Goal: Task Accomplishment & Management: Manage account settings

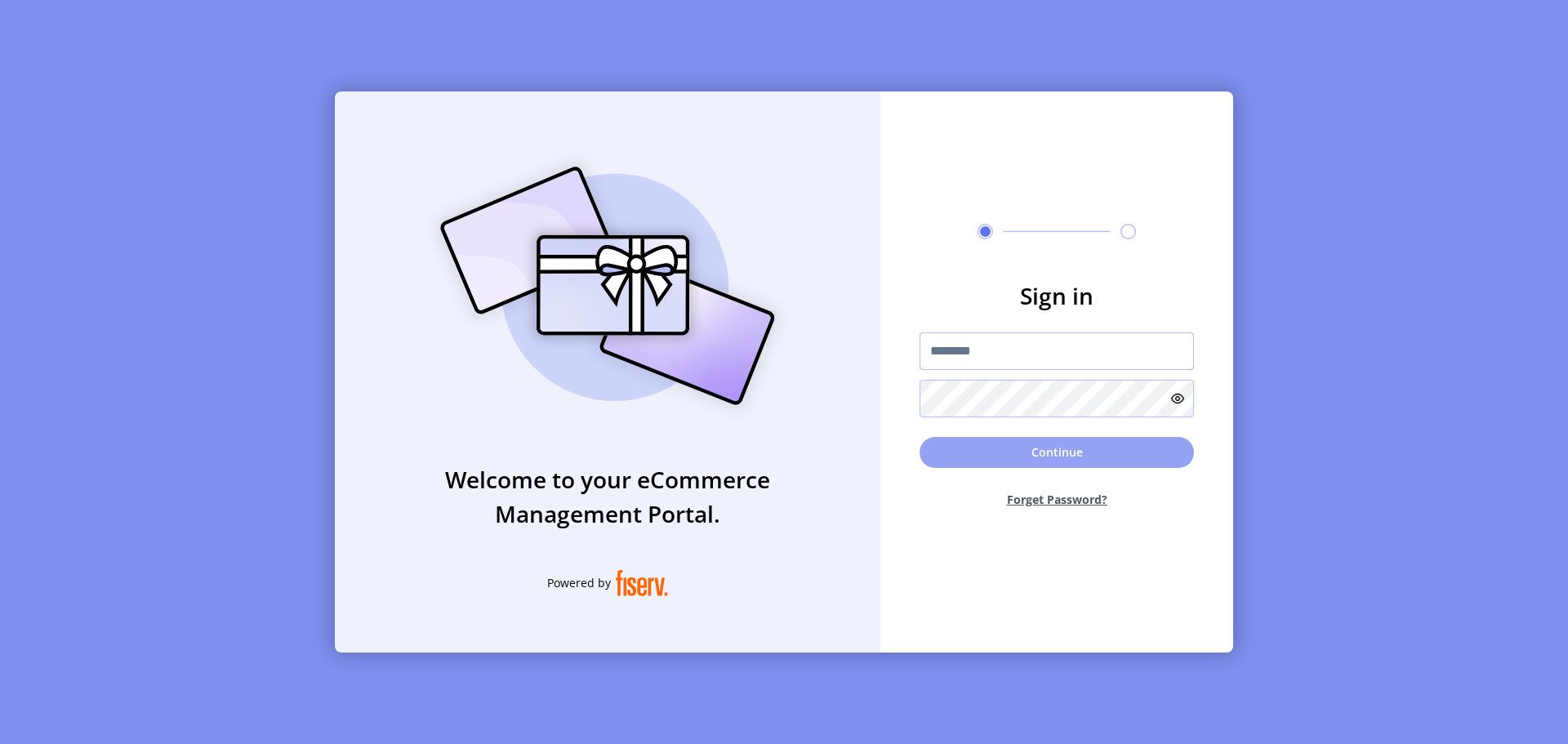
type input "**********"
click at [1011, 453] on button "Continue" at bounding box center [1057, 452] width 274 height 31
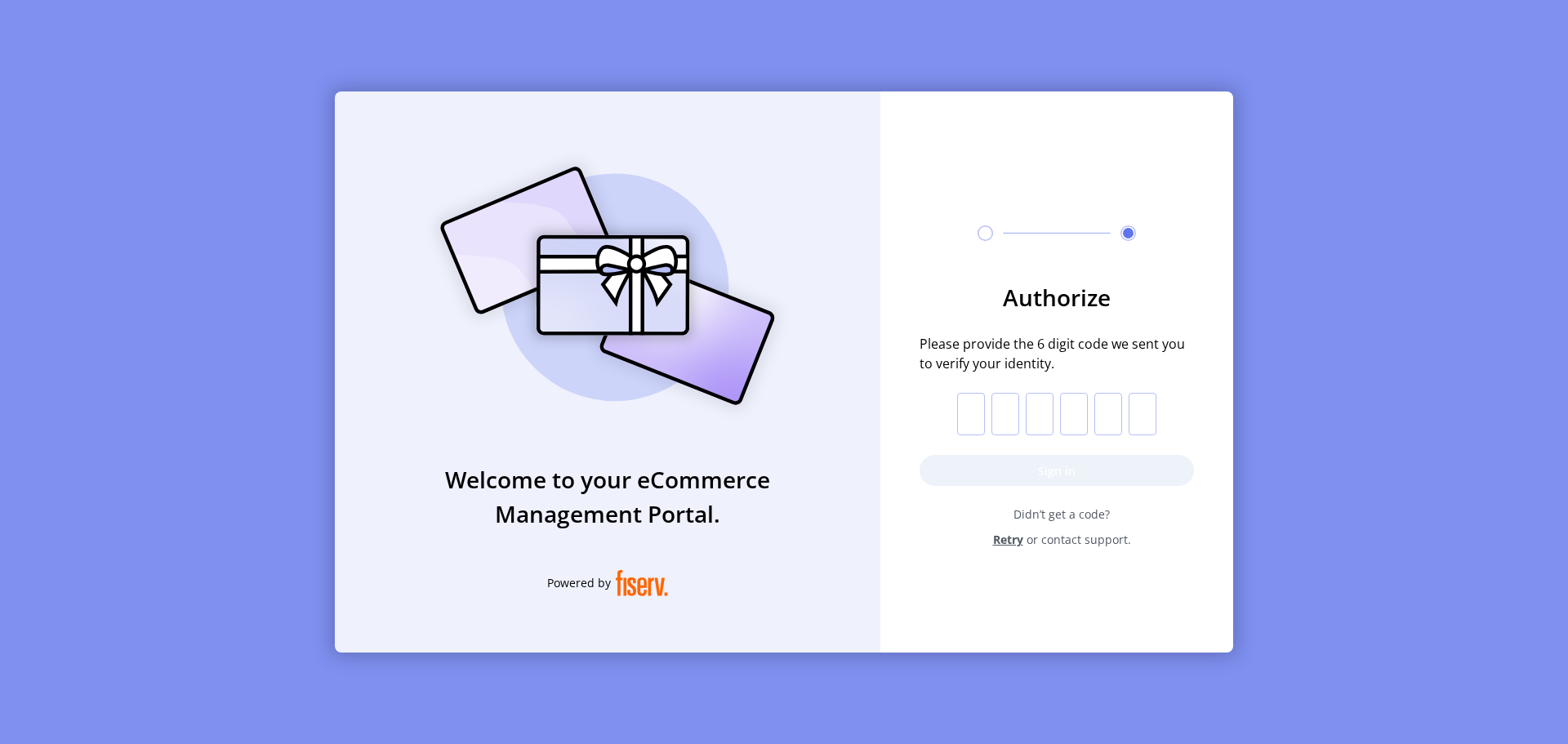
click at [961, 415] on input "text" at bounding box center [971, 415] width 28 height 43
type input "*"
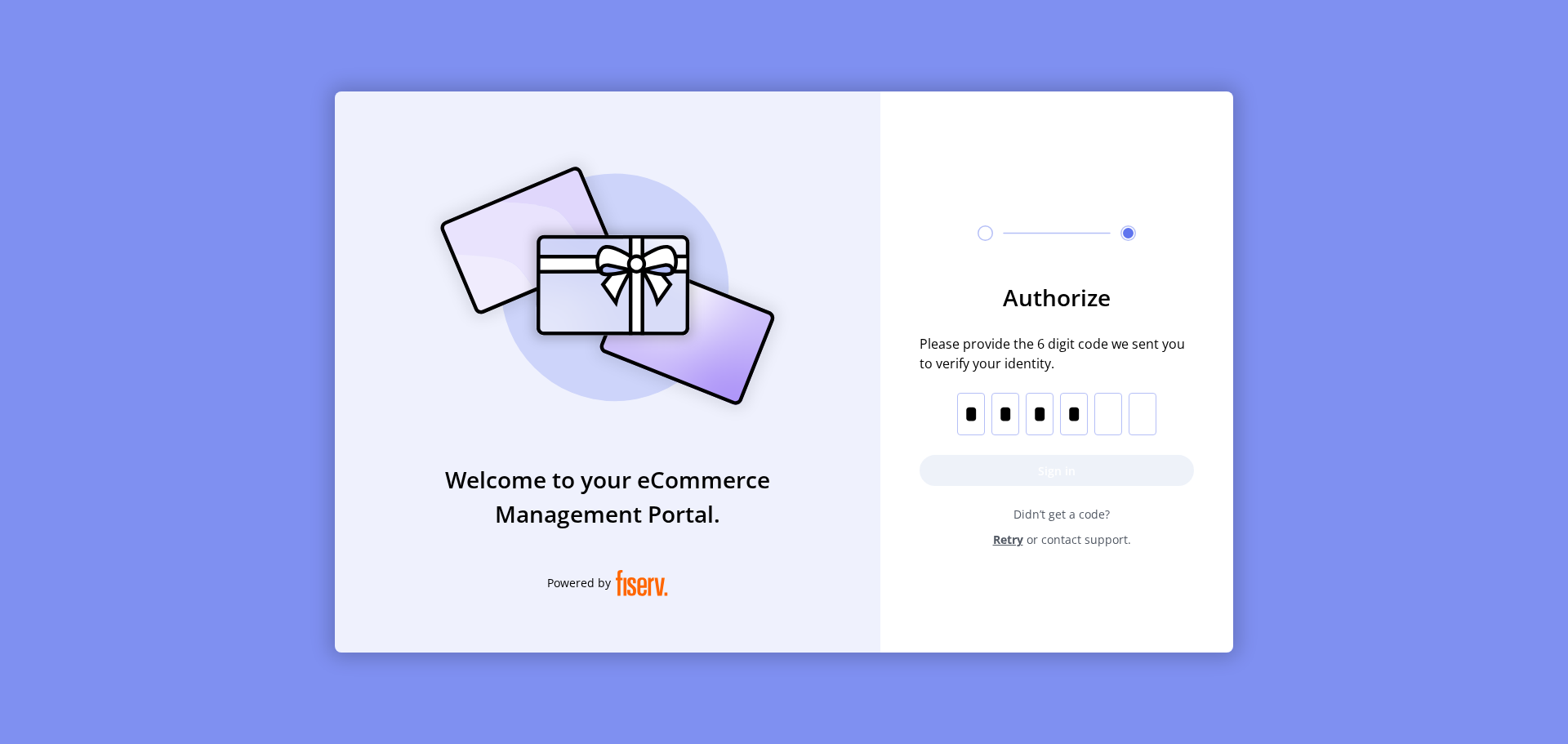
type input "*"
click at [967, 473] on button "Sign in" at bounding box center [1057, 471] width 274 height 31
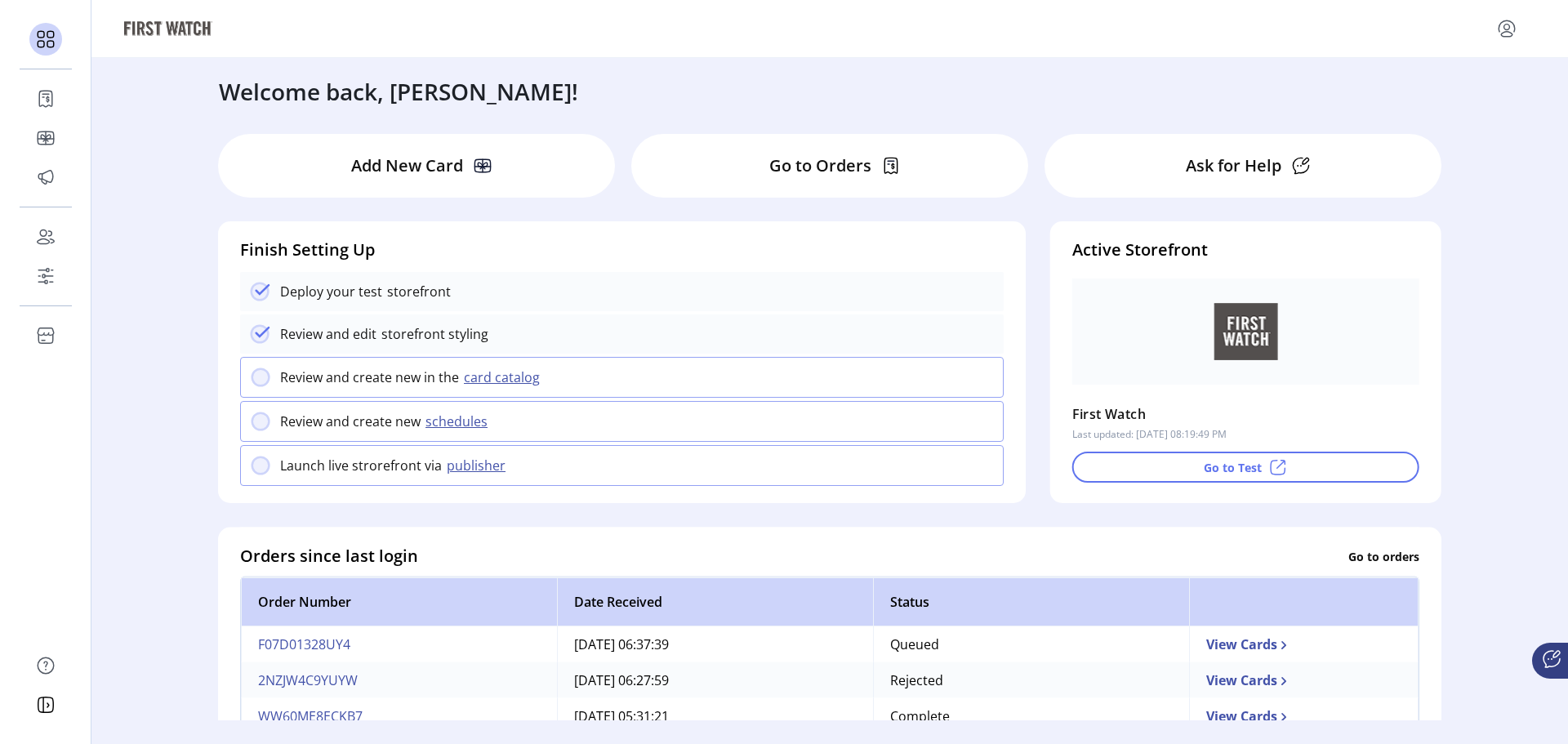
click at [1506, 34] on icon "menu" at bounding box center [1506, 28] width 26 height 26
click at [1440, 63] on span "Profile" at bounding box center [1448, 68] width 123 height 14
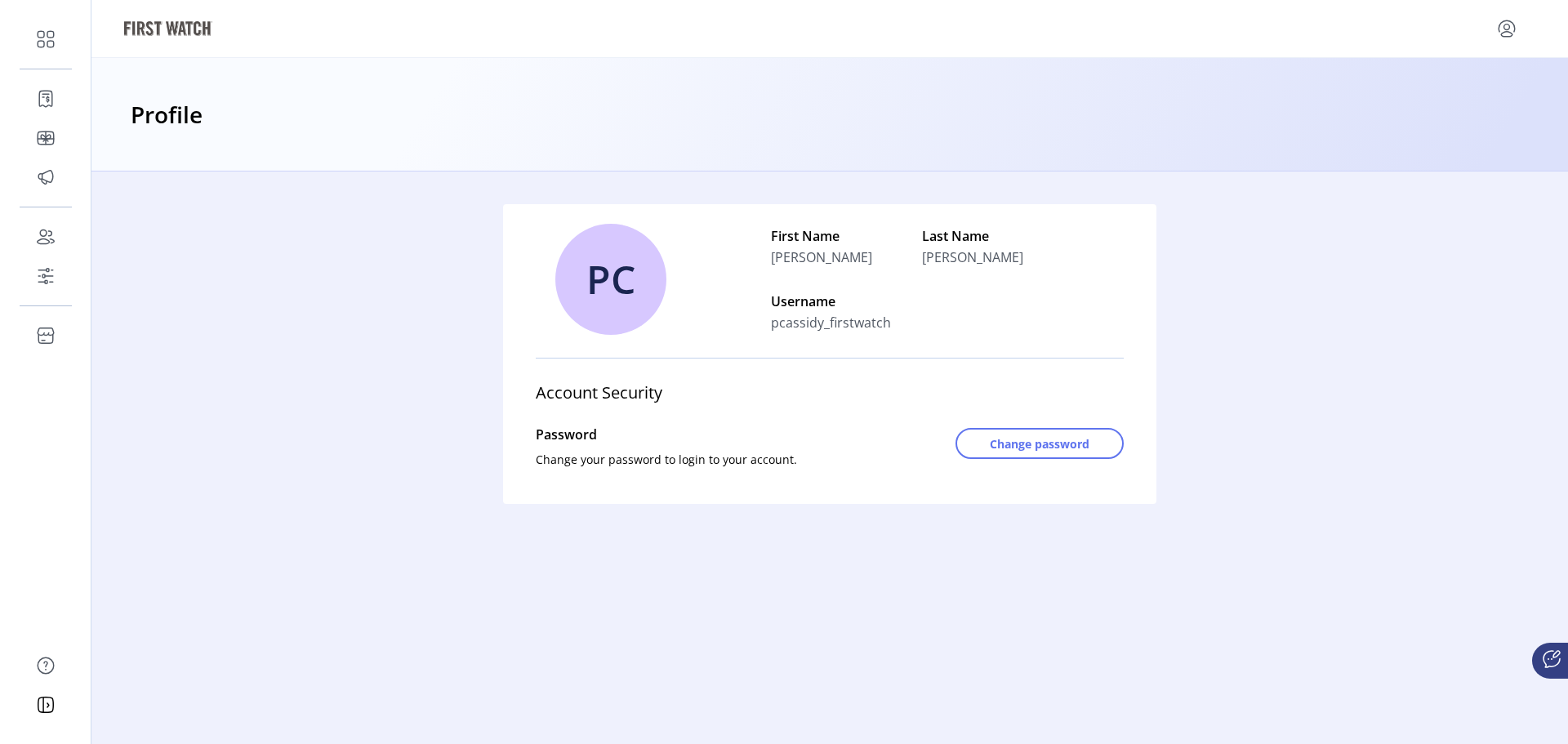
click at [536, 603] on div "PC First Name [PERSON_NAME] Last Name [PERSON_NAME] Username pcassidy_firstwatc…" at bounding box center [830, 443] width 1476 height 542
